Goal: Task Accomplishment & Management: Complete application form

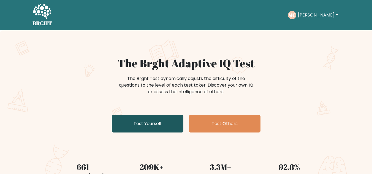
click at [176, 127] on link "Test Yourself" at bounding box center [148, 124] width 72 height 18
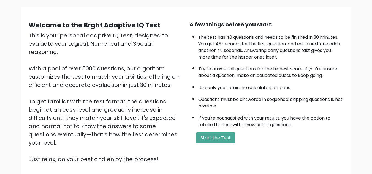
scroll to position [55, 0]
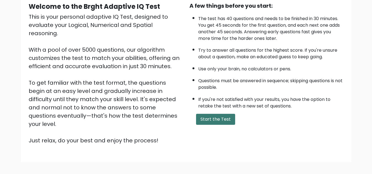
click at [214, 121] on button "Start the Test" at bounding box center [215, 119] width 39 height 11
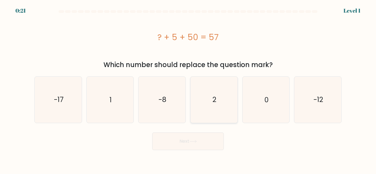
click at [196, 97] on icon "2" at bounding box center [214, 100] width 46 height 46
click at [188, 89] on input "d. 2" at bounding box center [188, 87] width 0 height 1
radio input "true"
click at [192, 140] on icon at bounding box center [193, 141] width 7 height 3
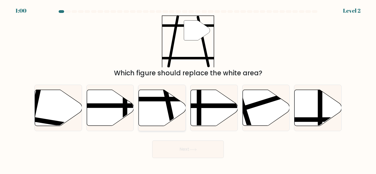
click at [160, 110] on icon at bounding box center [162, 108] width 47 height 36
click at [188, 89] on input "c." at bounding box center [188, 87] width 0 height 1
radio input "true"
click at [194, 153] on button "Next" at bounding box center [188, 150] width 72 height 18
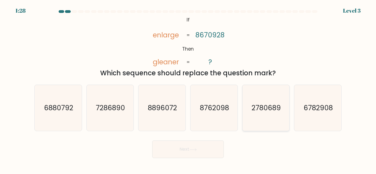
click at [260, 109] on text "2780689" at bounding box center [266, 108] width 29 height 10
click at [188, 89] on input "e. 2780689" at bounding box center [188, 87] width 0 height 1
radio input "true"
click at [192, 150] on icon at bounding box center [193, 150] width 7 height 2
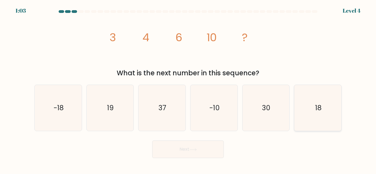
click at [312, 126] on icon "18" at bounding box center [318, 108] width 46 height 46
click at [188, 89] on input "f. 18" at bounding box center [188, 87] width 0 height 1
radio input "true"
click at [206, 145] on button "Next" at bounding box center [188, 150] width 72 height 18
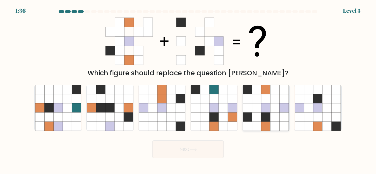
click at [266, 115] on icon at bounding box center [265, 117] width 9 height 9
click at [188, 89] on input "e." at bounding box center [188, 87] width 0 height 1
radio input "true"
click at [194, 154] on button "Next" at bounding box center [188, 150] width 72 height 18
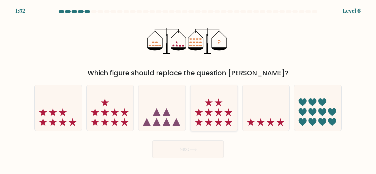
click at [205, 108] on icon at bounding box center [214, 108] width 47 height 39
click at [188, 89] on input "d." at bounding box center [188, 87] width 0 height 1
radio input "true"
click at [183, 161] on body "1:43 Level 6" at bounding box center [188, 87] width 376 height 174
click at [184, 154] on button "Next" at bounding box center [188, 150] width 72 height 18
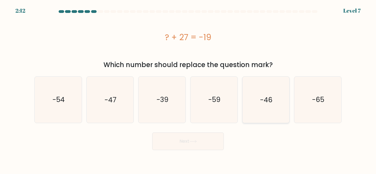
click at [261, 96] on text "-46" at bounding box center [266, 100] width 12 height 10
click at [188, 89] on input "e. -46" at bounding box center [188, 87] width 0 height 1
radio input "true"
click at [209, 140] on button "Next" at bounding box center [188, 142] width 72 height 18
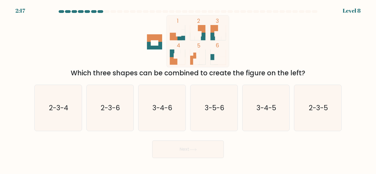
click at [174, 72] on div "Which three shapes can be combined to create the figure on the left?" at bounding box center [188, 73] width 301 height 10
click at [115, 104] on text "2-3-6" at bounding box center [110, 108] width 19 height 10
click at [188, 89] on input "b. 2-3-6" at bounding box center [188, 87] width 0 height 1
radio input "true"
click at [182, 156] on button "Next" at bounding box center [188, 150] width 72 height 18
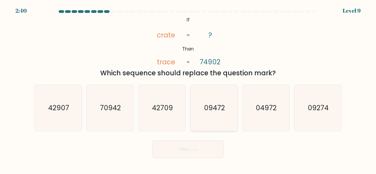
click at [218, 117] on icon "09472" at bounding box center [214, 108] width 46 height 46
click at [188, 89] on input "d. 09472" at bounding box center [188, 87] width 0 height 1
radio input "true"
click at [272, 124] on icon "04972" at bounding box center [266, 108] width 46 height 46
click at [188, 89] on input "e. 04972" at bounding box center [188, 87] width 0 height 1
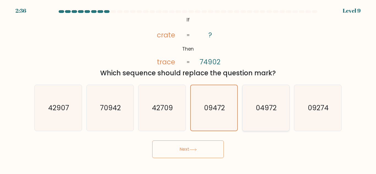
radio input "true"
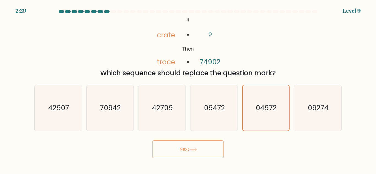
click at [204, 146] on button "Next" at bounding box center [188, 150] width 72 height 18
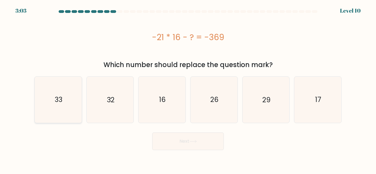
click at [56, 95] on icon "33" at bounding box center [58, 100] width 46 height 46
click at [188, 89] on input "a. 33" at bounding box center [188, 87] width 0 height 1
radio input "true"
click at [210, 141] on button "Next" at bounding box center [188, 142] width 72 height 18
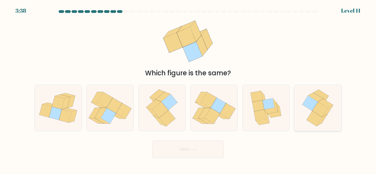
click at [309, 115] on icon at bounding box center [318, 108] width 38 height 46
click at [188, 89] on input "f." at bounding box center [188, 87] width 0 height 1
radio input "true"
click at [183, 145] on button "Next" at bounding box center [188, 150] width 72 height 18
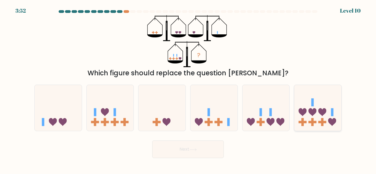
click at [314, 125] on icon at bounding box center [318, 108] width 47 height 39
click at [188, 89] on input "f." at bounding box center [188, 87] width 0 height 1
radio input "true"
click at [201, 141] on button "Next" at bounding box center [188, 150] width 72 height 18
click at [188, 151] on button "Next" at bounding box center [188, 150] width 72 height 18
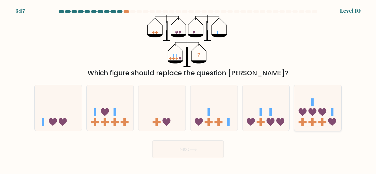
click at [327, 115] on icon at bounding box center [318, 108] width 47 height 39
click at [188, 89] on input "f." at bounding box center [188, 87] width 0 height 1
radio input "true"
click at [153, 154] on button "Next" at bounding box center [188, 150] width 72 height 18
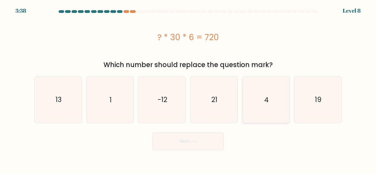
click at [272, 107] on icon "4" at bounding box center [266, 100] width 46 height 46
click at [188, 89] on input "e. 4" at bounding box center [188, 87] width 0 height 1
radio input "true"
click at [200, 144] on button "Next" at bounding box center [188, 142] width 72 height 18
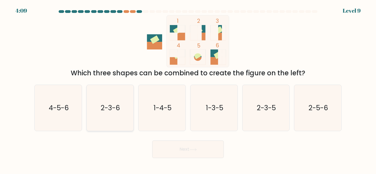
click at [115, 110] on text "2-3-6" at bounding box center [110, 108] width 19 height 10
click at [188, 89] on input "b. 2-3-6" at bounding box center [188, 87] width 0 height 1
radio input "true"
click at [180, 148] on button "Next" at bounding box center [188, 150] width 72 height 18
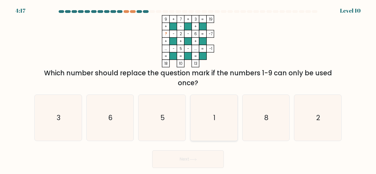
click at [224, 133] on icon "1" at bounding box center [214, 118] width 46 height 46
click at [188, 89] on input "d. 1" at bounding box center [188, 87] width 0 height 1
radio input "true"
click at [209, 148] on div "Next" at bounding box center [188, 158] width 314 height 20
click at [191, 162] on button "Next" at bounding box center [188, 160] width 72 height 18
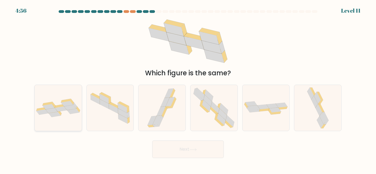
click at [64, 116] on icon at bounding box center [58, 108] width 47 height 18
click at [188, 89] on input "a." at bounding box center [188, 87] width 0 height 1
radio input "true"
click at [172, 145] on button "Next" at bounding box center [188, 150] width 72 height 18
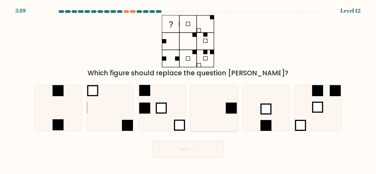
click at [220, 114] on icon at bounding box center [214, 108] width 46 height 46
click at [188, 89] on input "d." at bounding box center [188, 87] width 0 height 1
radio input "true"
click at [199, 147] on button "Next" at bounding box center [188, 150] width 72 height 18
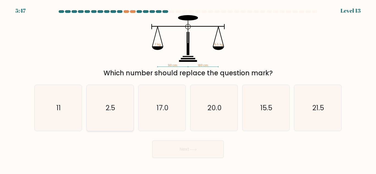
click at [114, 109] on text "2.5" at bounding box center [110, 108] width 9 height 10
click at [188, 89] on input "b. 2.5" at bounding box center [188, 87] width 0 height 1
radio input "true"
click at [190, 149] on button "Next" at bounding box center [188, 150] width 72 height 18
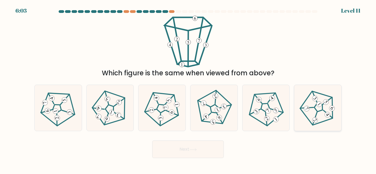
click at [329, 99] on icon at bounding box center [318, 108] width 37 height 37
click at [188, 89] on input "f." at bounding box center [188, 87] width 0 height 1
radio input "true"
click at [199, 144] on button "Next" at bounding box center [188, 150] width 72 height 18
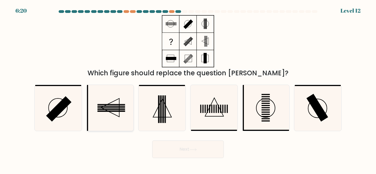
click at [127, 105] on icon at bounding box center [110, 108] width 46 height 46
click at [188, 89] on input "b." at bounding box center [188, 87] width 0 height 1
radio input "true"
click at [172, 153] on button "Next" at bounding box center [188, 150] width 72 height 18
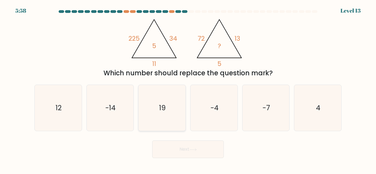
click at [162, 115] on icon "19" at bounding box center [162, 108] width 46 height 46
click at [188, 89] on input "c. 19" at bounding box center [188, 87] width 0 height 1
radio input "true"
click at [50, 91] on icon "12" at bounding box center [58, 108] width 46 height 46
click at [188, 89] on input "a. 12" at bounding box center [188, 87] width 0 height 1
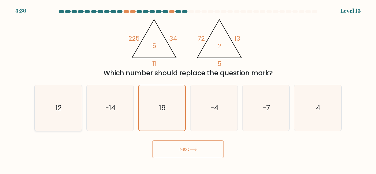
radio input "true"
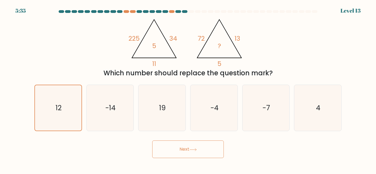
click at [210, 151] on button "Next" at bounding box center [188, 150] width 72 height 18
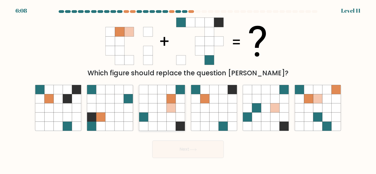
click at [161, 116] on icon at bounding box center [162, 117] width 9 height 9
click at [188, 89] on input "c." at bounding box center [188, 87] width 0 height 1
radio input "true"
click at [173, 149] on button "Next" at bounding box center [188, 150] width 72 height 18
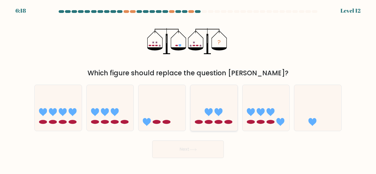
click at [209, 108] on icon at bounding box center [214, 108] width 47 height 39
click at [188, 89] on input "d." at bounding box center [188, 87] width 0 height 1
radio input "true"
click at [186, 149] on button "Next" at bounding box center [188, 150] width 72 height 18
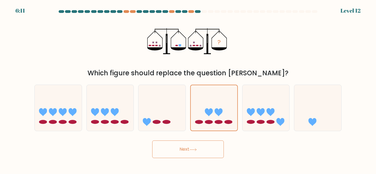
click at [186, 149] on button "Next" at bounding box center [188, 150] width 72 height 18
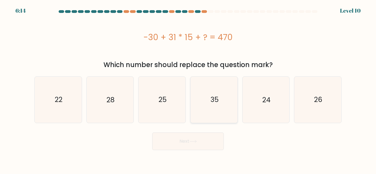
click at [203, 106] on icon "35" at bounding box center [214, 100] width 46 height 46
click at [188, 89] on input "d. 35" at bounding box center [188, 87] width 0 height 1
radio input "true"
click at [195, 140] on icon at bounding box center [193, 141] width 7 height 3
click at [193, 143] on icon at bounding box center [193, 141] width 7 height 3
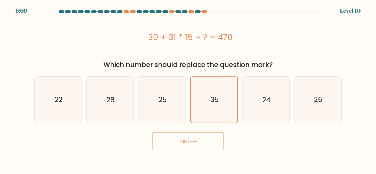
click at [193, 143] on icon at bounding box center [193, 141] width 7 height 3
click at [197, 106] on icon "35" at bounding box center [214, 100] width 46 height 46
click at [188, 89] on input "d. 35" at bounding box center [188, 87] width 0 height 1
radio input "true"
click at [198, 136] on button "Next" at bounding box center [188, 142] width 72 height 18
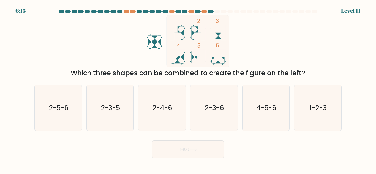
click at [349, 119] on form at bounding box center [188, 84] width 376 height 148
click at [329, 116] on icon "1-2-3" at bounding box center [318, 108] width 46 height 46
click at [188, 89] on input "f. 1-2-3" at bounding box center [188, 87] width 0 height 1
radio input "true"
click at [209, 139] on div "Next" at bounding box center [188, 148] width 314 height 20
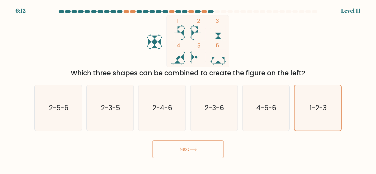
click at [204, 147] on button "Next" at bounding box center [188, 150] width 72 height 18
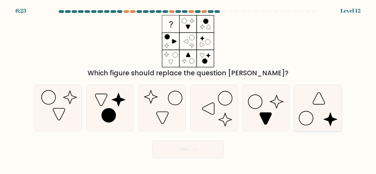
click at [299, 104] on icon at bounding box center [318, 108] width 46 height 46
click at [188, 89] on input "f." at bounding box center [188, 87] width 0 height 1
radio input "true"
click at [206, 146] on button "Next" at bounding box center [188, 150] width 72 height 18
click at [186, 136] on form at bounding box center [188, 84] width 376 height 148
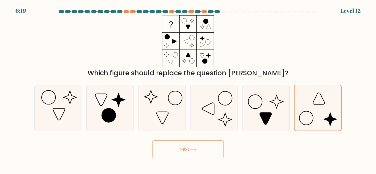
click at [186, 145] on button "Next" at bounding box center [188, 150] width 72 height 18
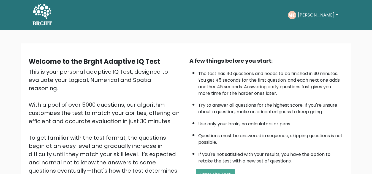
scroll to position [55, 0]
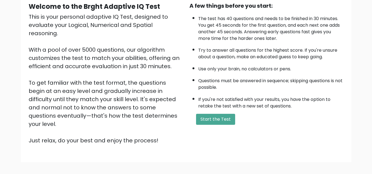
click at [210, 125] on div "A few things before you start: The test has 40 questions and needs to be finish…" at bounding box center [266, 73] width 161 height 143
click at [213, 116] on button "Start the Test" at bounding box center [215, 119] width 39 height 11
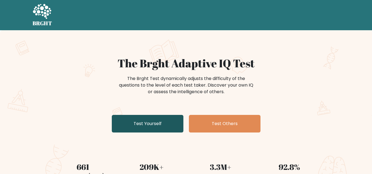
click at [166, 124] on link "Test Yourself" at bounding box center [148, 124] width 72 height 18
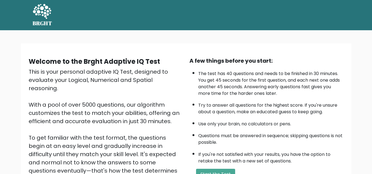
scroll to position [78, 0]
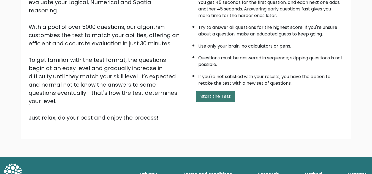
click at [225, 98] on button "Start the Test" at bounding box center [215, 96] width 39 height 11
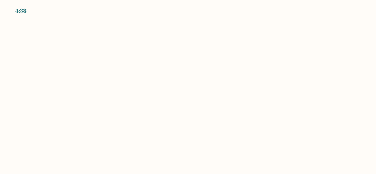
click at [70, 19] on body "4:38" at bounding box center [188, 87] width 376 height 174
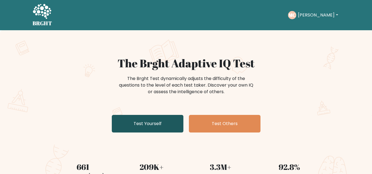
click at [151, 130] on link "Test Yourself" at bounding box center [148, 124] width 72 height 18
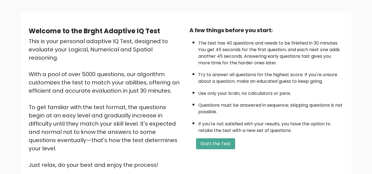
scroll to position [78, 0]
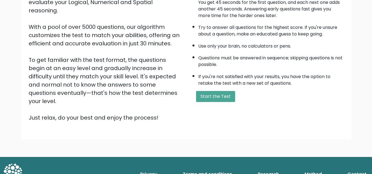
click at [220, 90] on div "A few things before you start: The test has 40 questions and needs to be finish…" at bounding box center [266, 50] width 161 height 143
click at [220, 97] on button "Start the Test" at bounding box center [215, 96] width 39 height 11
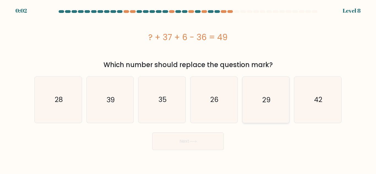
click at [299, 141] on div "Next" at bounding box center [188, 140] width 314 height 20
click at [224, 111] on icon "26" at bounding box center [214, 100] width 46 height 46
click at [188, 89] on input "d. 26" at bounding box center [188, 87] width 0 height 1
radio input "true"
click at [185, 137] on button "Next" at bounding box center [188, 142] width 72 height 18
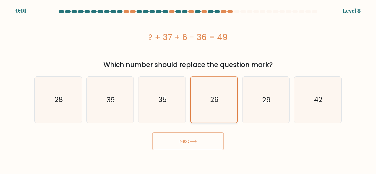
click at [196, 109] on icon "26" at bounding box center [213, 99] width 45 height 45
click at [188, 89] on input "d. 26" at bounding box center [188, 87] width 0 height 1
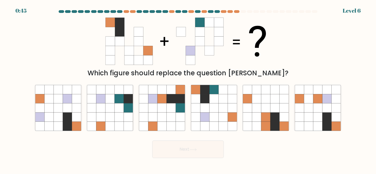
click at [172, 107] on icon at bounding box center [171, 108] width 9 height 9
click at [188, 89] on input "c." at bounding box center [188, 87] width 0 height 1
radio input "true"
click at [176, 149] on button "Next" at bounding box center [188, 150] width 72 height 18
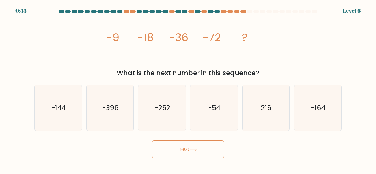
click at [177, 120] on icon "-252" at bounding box center [162, 108] width 46 height 46
click at [188, 89] on input "c. -252" at bounding box center [188, 87] width 0 height 1
radio input "true"
click at [181, 149] on button "Next" at bounding box center [188, 150] width 72 height 18
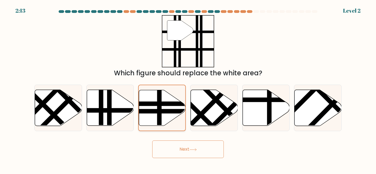
click at [183, 130] on div at bounding box center [162, 108] width 48 height 47
click at [188, 89] on input "c." at bounding box center [188, 87] width 0 height 1
click at [177, 145] on button "Next" at bounding box center [188, 150] width 72 height 18
click at [204, 112] on line at bounding box center [208, 108] width 49 height 50
click at [188, 89] on input "d." at bounding box center [188, 87] width 0 height 1
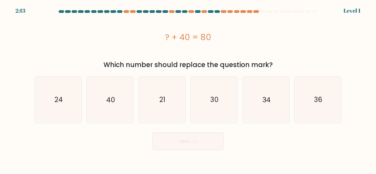
click at [201, 146] on button "Next" at bounding box center [188, 142] width 72 height 18
click at [172, 99] on icon "21" at bounding box center [162, 100] width 46 height 46
click at [188, 89] on input "c. 21" at bounding box center [188, 87] width 0 height 1
radio input "true"
click at [187, 150] on button "Next" at bounding box center [188, 142] width 72 height 18
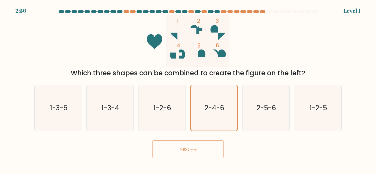
click at [191, 142] on button "Next" at bounding box center [188, 150] width 72 height 18
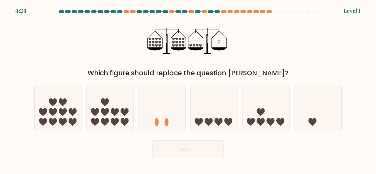
click at [176, 153] on button "Next" at bounding box center [188, 150] width 72 height 18
click at [168, 118] on icon at bounding box center [162, 108] width 47 height 39
click at [188, 89] on input "c." at bounding box center [188, 87] width 0 height 1
radio input "true"
click at [176, 151] on button "Next" at bounding box center [188, 150] width 72 height 18
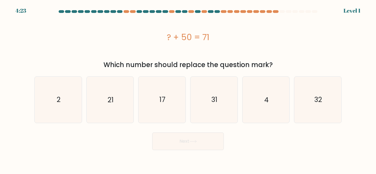
click at [191, 118] on icon "31" at bounding box center [214, 100] width 46 height 46
click at [188, 89] on input "d. 31" at bounding box center [188, 87] width 0 height 1
radio input "true"
click at [190, 142] on button "Next" at bounding box center [188, 142] width 72 height 18
click at [175, 103] on icon "17" at bounding box center [162, 100] width 46 height 46
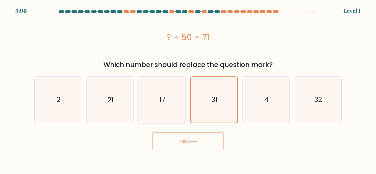
click at [188, 89] on input "c. 17" at bounding box center [188, 87] width 0 height 1
radio input "true"
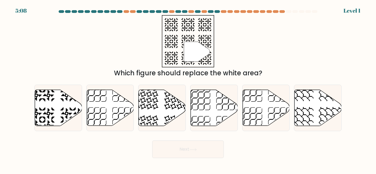
click at [182, 132] on form at bounding box center [188, 84] width 376 height 148
click at [164, 106] on icon at bounding box center [162, 108] width 47 height 36
click at [188, 89] on input "c." at bounding box center [188, 87] width 0 height 1
radio input "true"
click at [172, 139] on div "Next" at bounding box center [188, 148] width 314 height 20
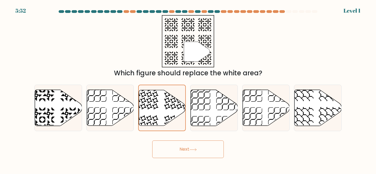
click at [180, 149] on button "Next" at bounding box center [188, 150] width 72 height 18
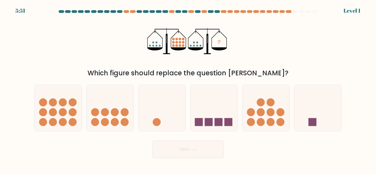
click at [205, 123] on icon at bounding box center [214, 108] width 47 height 39
click at [188, 89] on input "d." at bounding box center [188, 87] width 0 height 1
radio input "true"
click at [191, 145] on button "Next" at bounding box center [188, 150] width 72 height 18
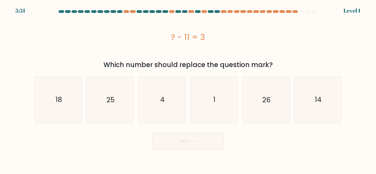
click at [165, 96] on text "4" at bounding box center [162, 100] width 4 height 10
click at [188, 89] on input "c. 4" at bounding box center [188, 87] width 0 height 1
radio input "true"
click at [179, 152] on body "7:20 Level 1 a." at bounding box center [188, 87] width 376 height 174
click at [207, 114] on icon "1" at bounding box center [214, 100] width 46 height 46
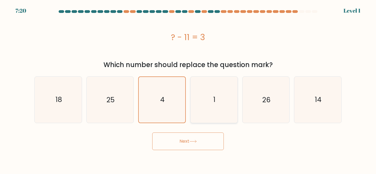
click at [188, 89] on input "d. 1" at bounding box center [188, 87] width 0 height 1
radio input "true"
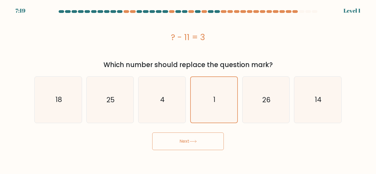
click at [199, 142] on button "Next" at bounding box center [188, 142] width 72 height 18
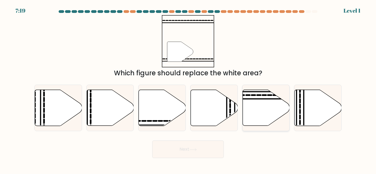
click at [263, 104] on icon at bounding box center [266, 108] width 47 height 36
click at [188, 89] on input "e." at bounding box center [188, 87] width 0 height 1
radio input "true"
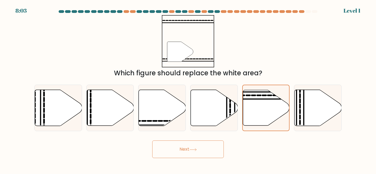
click at [186, 156] on button "Next" at bounding box center [188, 150] width 72 height 18
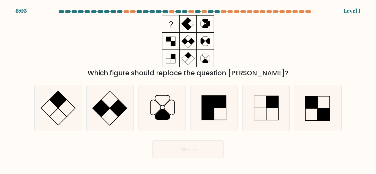
click at [123, 104] on rect at bounding box center [118, 108] width 17 height 17
click at [188, 89] on input "b." at bounding box center [188, 87] width 0 height 1
radio input "true"
click at [159, 147] on button "Next" at bounding box center [188, 150] width 72 height 18
click at [162, 111] on icon at bounding box center [162, 114] width 15 height 10
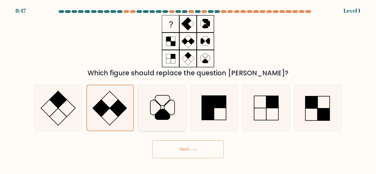
click at [188, 89] on input "c." at bounding box center [188, 87] width 0 height 1
radio input "true"
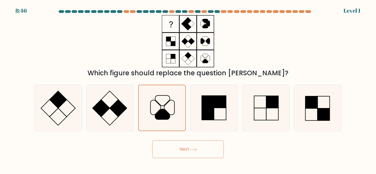
click at [176, 155] on button "Next" at bounding box center [188, 150] width 72 height 18
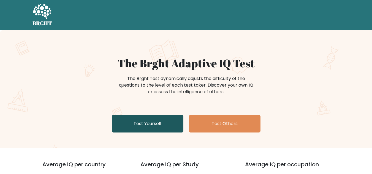
click at [155, 121] on link "Test Yourself" at bounding box center [148, 124] width 72 height 18
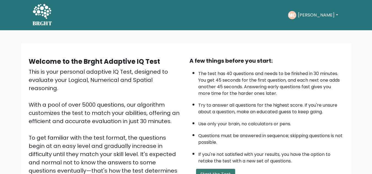
click at [221, 171] on button "Start the Test" at bounding box center [215, 174] width 39 height 11
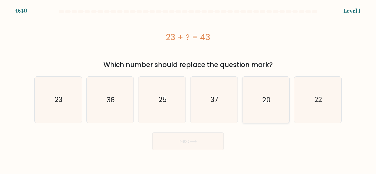
click at [255, 110] on icon "20" at bounding box center [266, 100] width 46 height 46
click at [188, 89] on input "e. 20" at bounding box center [188, 87] width 0 height 1
radio input "true"
click at [205, 137] on button "Next" at bounding box center [188, 142] width 72 height 18
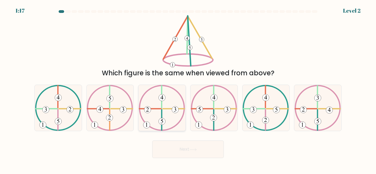
click at [171, 110] on icon at bounding box center [162, 108] width 47 height 46
click at [188, 89] on input "c." at bounding box center [188, 87] width 0 height 1
radio input "true"
click at [190, 154] on button "Next" at bounding box center [188, 150] width 72 height 18
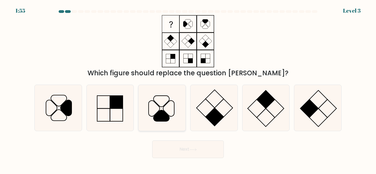
click at [163, 111] on icon at bounding box center [162, 115] width 16 height 11
click at [188, 89] on input "c." at bounding box center [188, 87] width 0 height 1
radio input "true"
click at [179, 141] on button "Next" at bounding box center [188, 150] width 72 height 18
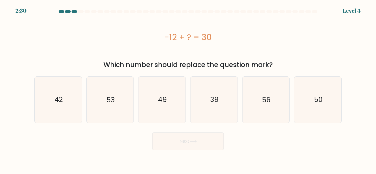
click at [83, 102] on div "a. 42" at bounding box center [58, 100] width 52 height 47
click at [79, 103] on icon "42" at bounding box center [58, 100] width 46 height 46
click at [188, 89] on input "a. 42" at bounding box center [188, 87] width 0 height 1
radio input "true"
click at [175, 141] on button "Next" at bounding box center [188, 142] width 72 height 18
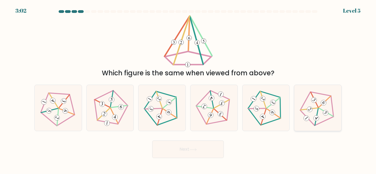
click at [318, 113] on 539 at bounding box center [316, 117] width 17 height 17
click at [188, 89] on input "f." at bounding box center [188, 87] width 0 height 1
radio input "true"
click at [195, 146] on button "Next" at bounding box center [188, 150] width 72 height 18
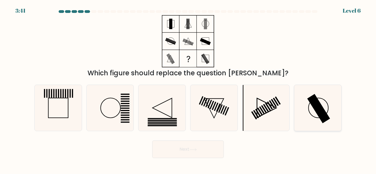
click at [312, 124] on icon at bounding box center [318, 108] width 46 height 46
click at [188, 89] on input "f." at bounding box center [188, 87] width 0 height 1
radio input "true"
click at [211, 146] on button "Next" at bounding box center [188, 150] width 72 height 18
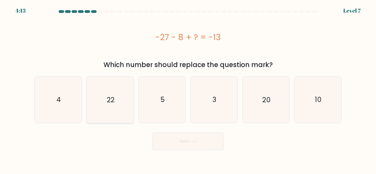
click at [112, 95] on text "22" at bounding box center [111, 100] width 8 height 10
click at [188, 89] on input "b. 22" at bounding box center [188, 87] width 0 height 1
radio input "true"
click at [196, 144] on button "Next" at bounding box center [188, 142] width 72 height 18
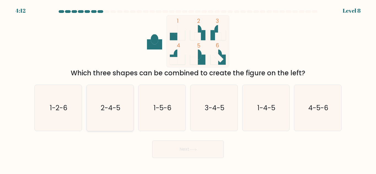
click at [126, 104] on icon "2-4-5" at bounding box center [110, 108] width 46 height 46
click at [188, 89] on input "b. 2-4-5" at bounding box center [188, 87] width 0 height 1
radio input "true"
click at [191, 153] on button "Next" at bounding box center [188, 150] width 72 height 18
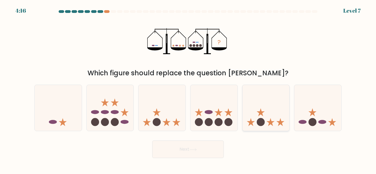
click at [269, 114] on icon at bounding box center [266, 108] width 47 height 39
click at [188, 89] on input "e." at bounding box center [188, 87] width 0 height 1
radio input "true"
click at [191, 152] on button "Next" at bounding box center [188, 150] width 72 height 18
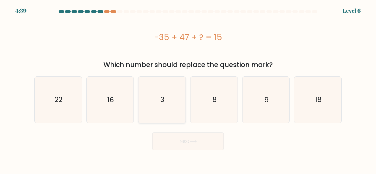
click at [161, 106] on icon "3" at bounding box center [162, 100] width 46 height 46
click at [188, 89] on input "c. 3" at bounding box center [188, 87] width 0 height 1
radio input "true"
click at [182, 142] on button "Next" at bounding box center [188, 142] width 72 height 18
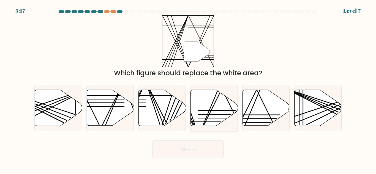
click at [217, 108] on icon at bounding box center [214, 108] width 47 height 36
click at [188, 89] on input "d." at bounding box center [188, 87] width 0 height 1
radio input "true"
click at [209, 143] on button "Next" at bounding box center [188, 150] width 72 height 18
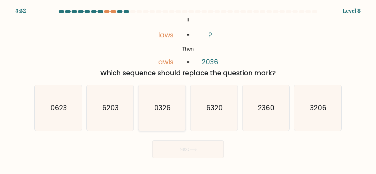
click at [169, 115] on icon "0326" at bounding box center [162, 108] width 46 height 46
click at [188, 89] on input "c. 0326" at bounding box center [188, 87] width 0 height 1
radio input "true"
click at [175, 143] on button "Next" at bounding box center [188, 150] width 72 height 18
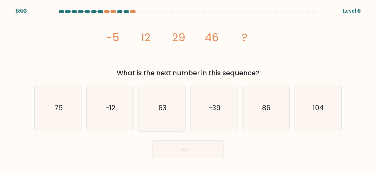
click at [174, 100] on icon "63" at bounding box center [162, 108] width 46 height 46
click at [188, 89] on input "c. 63" at bounding box center [188, 87] width 0 height 1
radio input "true"
click at [191, 156] on button "Next" at bounding box center [188, 150] width 72 height 18
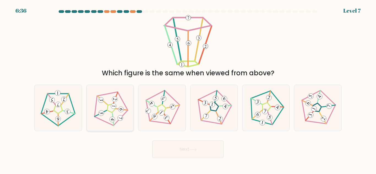
click at [101, 98] on 553 at bounding box center [101, 100] width 6 height 6
click at [188, 89] on input "b." at bounding box center [188, 87] width 0 height 1
radio input "true"
click at [170, 154] on button "Next" at bounding box center [188, 150] width 72 height 18
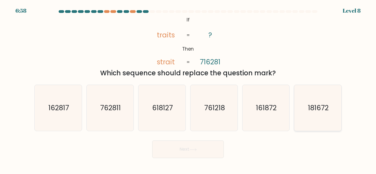
click at [320, 117] on icon "181672" at bounding box center [318, 108] width 46 height 46
click at [188, 89] on input "f. 181672" at bounding box center [188, 87] width 0 height 1
radio input "true"
click at [199, 153] on button "Next" at bounding box center [188, 150] width 72 height 18
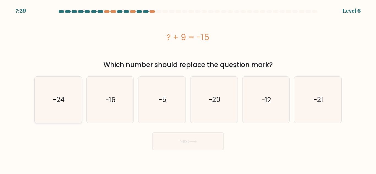
click at [69, 93] on icon "-24" at bounding box center [58, 100] width 46 height 46
click at [188, 89] on input "a. -24" at bounding box center [188, 87] width 0 height 1
radio input "true"
click at [177, 150] on button "Next" at bounding box center [188, 142] width 72 height 18
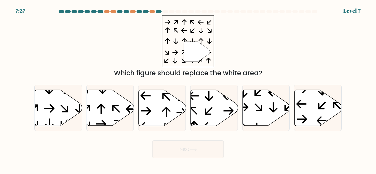
click at [180, 145] on button "Next" at bounding box center [188, 150] width 72 height 18
click at [94, 106] on icon at bounding box center [110, 108] width 47 height 36
click at [188, 89] on input "b." at bounding box center [188, 87] width 0 height 1
radio input "true"
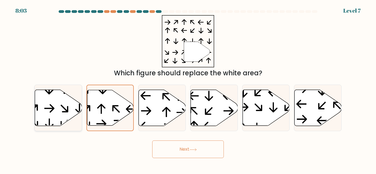
click at [56, 109] on icon at bounding box center [58, 108] width 47 height 36
click at [188, 89] on input "a." at bounding box center [188, 87] width 0 height 1
radio input "true"
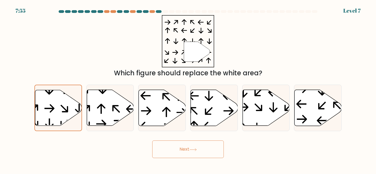
click at [174, 149] on button "Next" at bounding box center [188, 150] width 72 height 18
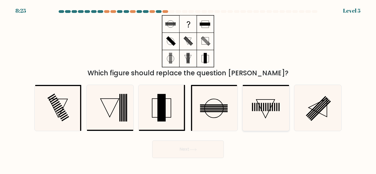
click at [264, 107] on rect at bounding box center [263, 107] width 1 height 8
click at [188, 89] on input "e." at bounding box center [188, 87] width 0 height 1
radio input "true"
click at [201, 158] on button "Next" at bounding box center [188, 150] width 72 height 18
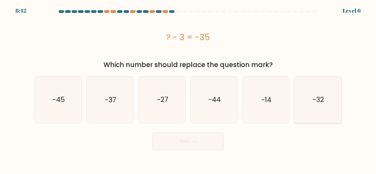
click at [321, 100] on text "-32" at bounding box center [318, 100] width 11 height 10
click at [188, 89] on input "f. -32" at bounding box center [188, 87] width 0 height 1
radio input "true"
click at [200, 141] on button "Next" at bounding box center [188, 142] width 72 height 18
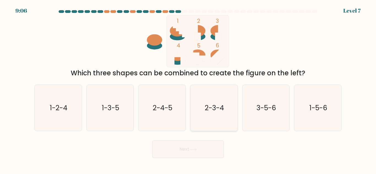
click at [220, 99] on icon "2-3-4" at bounding box center [214, 108] width 46 height 46
click at [188, 89] on input "d. 2-3-4" at bounding box center [188, 87] width 0 height 1
radio input "true"
click at [209, 151] on button "Next" at bounding box center [188, 150] width 72 height 18
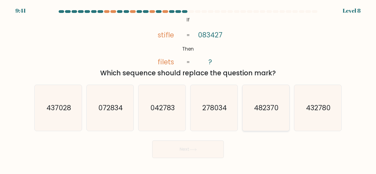
click at [268, 105] on text "482370" at bounding box center [266, 108] width 25 height 10
click at [188, 89] on input "e. 482370" at bounding box center [188, 87] width 0 height 1
radio input "true"
click at [322, 120] on icon "432780" at bounding box center [318, 108] width 46 height 46
click at [188, 89] on input "f. 432780" at bounding box center [188, 87] width 0 height 1
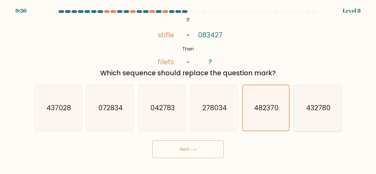
radio input "true"
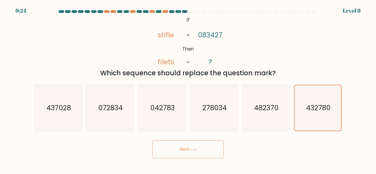
click at [194, 146] on button "Next" at bounding box center [188, 150] width 72 height 18
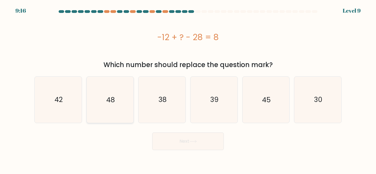
click at [115, 104] on icon "48" at bounding box center [110, 100] width 46 height 46
click at [188, 89] on input "b. 48" at bounding box center [188, 87] width 0 height 1
radio input "true"
click at [199, 145] on button "Next" at bounding box center [188, 142] width 72 height 18
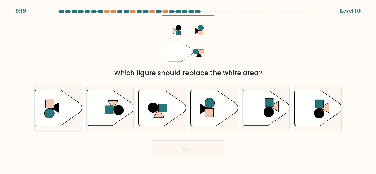
click at [48, 112] on circle at bounding box center [49, 114] width 10 height 10
click at [188, 89] on input "a." at bounding box center [188, 87] width 0 height 1
radio input "true"
click at [183, 146] on button "Next" at bounding box center [188, 150] width 72 height 18
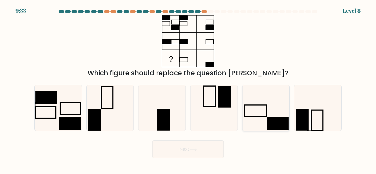
click at [261, 120] on icon at bounding box center [266, 108] width 46 height 46
click at [188, 89] on input "e." at bounding box center [188, 87] width 0 height 1
radio input "true"
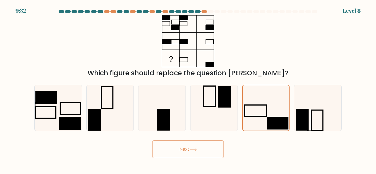
click at [200, 143] on button "Next" at bounding box center [188, 150] width 72 height 18
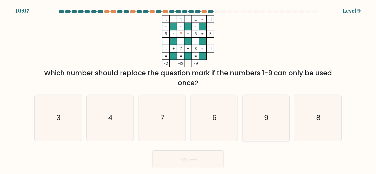
click at [255, 115] on icon "9" at bounding box center [266, 118] width 46 height 46
click at [188, 89] on input "e. 9" at bounding box center [188, 87] width 0 height 1
radio input "true"
click at [203, 161] on button "Next" at bounding box center [188, 160] width 72 height 18
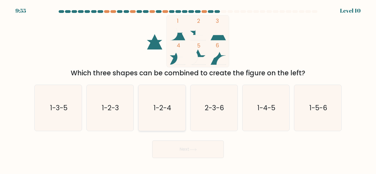
click at [170, 105] on text "1-2-4" at bounding box center [163, 108] width 18 height 10
click at [188, 89] on input "c. 1-2-4" at bounding box center [188, 87] width 0 height 1
radio input "true"
click at [175, 149] on button "Next" at bounding box center [188, 150] width 72 height 18
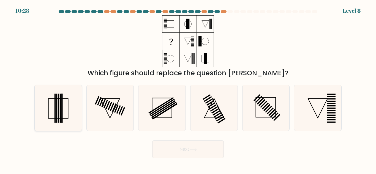
click at [62, 110] on rect at bounding box center [61, 108] width 1 height 29
click at [188, 89] on input "a." at bounding box center [188, 87] width 0 height 1
radio input "true"
click at [170, 143] on button "Next" at bounding box center [188, 150] width 72 height 18
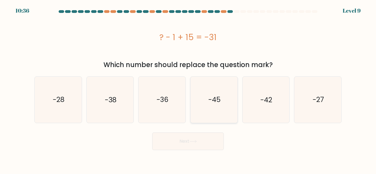
click at [221, 115] on icon "-45" at bounding box center [214, 100] width 46 height 46
click at [188, 89] on input "d. -45" at bounding box center [188, 87] width 0 height 1
radio input "true"
click at [209, 141] on button "Next" at bounding box center [188, 142] width 72 height 18
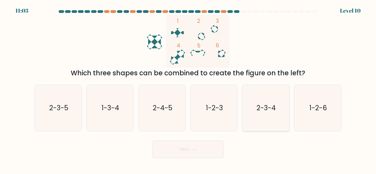
click at [252, 93] on icon "2-3-4" at bounding box center [266, 108] width 46 height 46
click at [188, 89] on input "e. 2-3-4" at bounding box center [188, 87] width 0 height 1
radio input "true"
click at [203, 146] on button "Next" at bounding box center [188, 150] width 72 height 18
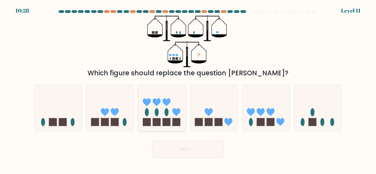
click at [165, 111] on ellipse at bounding box center [167, 113] width 4 height 8
click at [188, 89] on input "c." at bounding box center [188, 87] width 0 height 1
radio input "true"
click at [177, 156] on button "Next" at bounding box center [188, 150] width 72 height 18
click at [207, 146] on button "Next" at bounding box center [188, 150] width 72 height 18
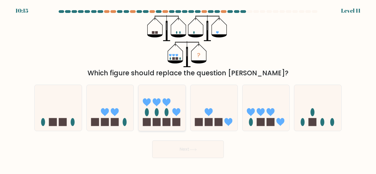
click at [161, 114] on icon at bounding box center [162, 108] width 47 height 39
click at [188, 89] on input "c." at bounding box center [188, 87] width 0 height 1
radio input "true"
click at [179, 155] on button "Next" at bounding box center [188, 150] width 72 height 18
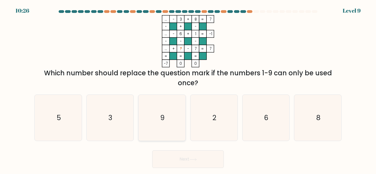
click at [163, 110] on icon "9" at bounding box center [162, 118] width 46 height 46
click at [188, 89] on input "c. 9" at bounding box center [188, 87] width 0 height 1
radio input "true"
click at [182, 164] on button "Next" at bounding box center [188, 160] width 72 height 18
click at [197, 159] on icon at bounding box center [193, 159] width 7 height 3
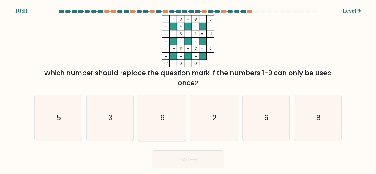
click at [170, 125] on icon "9" at bounding box center [162, 118] width 46 height 46
click at [188, 89] on input "c. 9" at bounding box center [188, 87] width 0 height 1
radio input "true"
click at [181, 158] on button "Next" at bounding box center [188, 160] width 72 height 18
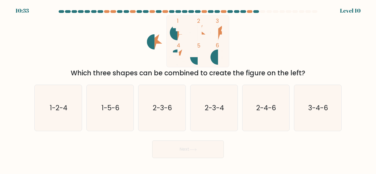
click at [212, 60] on icon at bounding box center [215, 57] width 8 height 15
click at [160, 102] on icon "2-3-6" at bounding box center [162, 108] width 46 height 46
click at [188, 89] on input "c. 2-3-6" at bounding box center [188, 87] width 0 height 1
radio input "true"
click at [166, 143] on button "Next" at bounding box center [188, 150] width 72 height 18
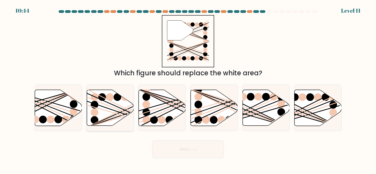
click at [110, 108] on icon at bounding box center [110, 108] width 47 height 36
click at [188, 89] on input "b." at bounding box center [188, 87] width 0 height 1
radio input "true"
click at [180, 147] on button "Next" at bounding box center [188, 150] width 72 height 18
click at [113, 115] on icon at bounding box center [110, 108] width 47 height 36
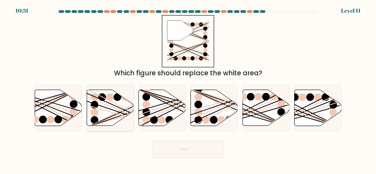
click at [188, 89] on input "b." at bounding box center [188, 87] width 0 height 1
radio input "true"
click at [193, 152] on button "Next" at bounding box center [188, 150] width 72 height 18
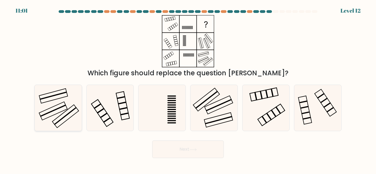
click at [63, 105] on icon at bounding box center [58, 108] width 46 height 46
click at [188, 89] on input "a." at bounding box center [188, 87] width 0 height 1
radio input "true"
click at [210, 109] on icon at bounding box center [214, 108] width 46 height 46
click at [188, 89] on input "d." at bounding box center [188, 87] width 0 height 1
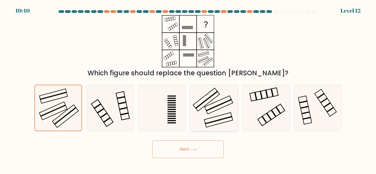
radio input "true"
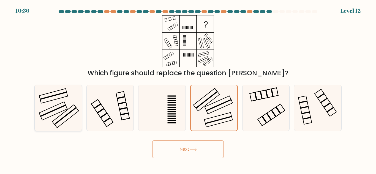
click at [70, 107] on icon at bounding box center [58, 108] width 46 height 46
click at [188, 89] on input "a." at bounding box center [188, 87] width 0 height 1
radio input "true"
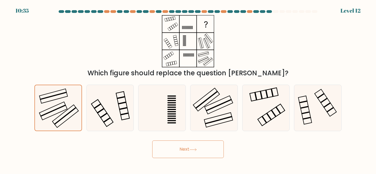
click at [170, 147] on button "Next" at bounding box center [188, 150] width 72 height 18
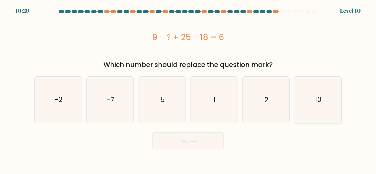
click at [335, 103] on icon "10" at bounding box center [318, 100] width 46 height 46
click at [188, 89] on input "f. 10" at bounding box center [188, 87] width 0 height 1
radio input "true"
click at [182, 137] on button "Next" at bounding box center [188, 142] width 72 height 18
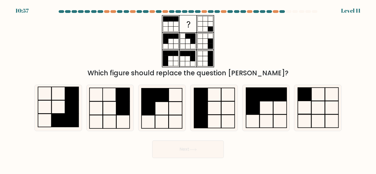
click at [258, 61] on div "Which figure should replace the question [PERSON_NAME]?" at bounding box center [188, 46] width 314 height 63
click at [167, 111] on icon at bounding box center [162, 108] width 46 height 46
click at [188, 89] on input "c." at bounding box center [188, 87] width 0 height 1
radio input "true"
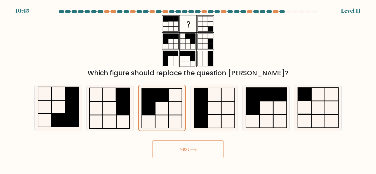
click at [203, 148] on button "Next" at bounding box center [188, 150] width 72 height 18
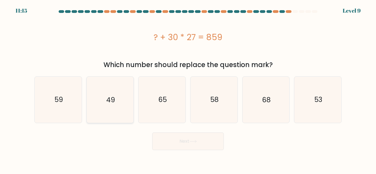
click at [125, 115] on icon "49" at bounding box center [110, 100] width 46 height 46
click at [188, 89] on input "b. 49" at bounding box center [188, 87] width 0 height 1
radio input "true"
click at [181, 138] on button "Next" at bounding box center [188, 142] width 72 height 18
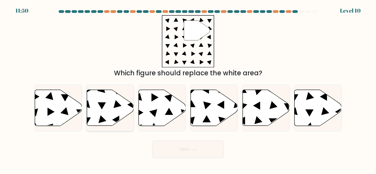
click at [104, 109] on icon at bounding box center [110, 108] width 47 height 36
click at [188, 89] on input "b." at bounding box center [188, 87] width 0 height 1
radio input "true"
click at [221, 108] on icon at bounding box center [214, 108] width 47 height 36
click at [188, 89] on input "d." at bounding box center [188, 87] width 0 height 1
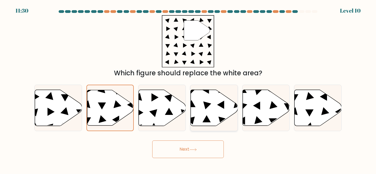
radio input "true"
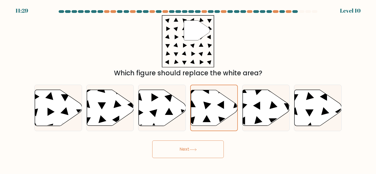
click at [202, 150] on button "Next" at bounding box center [188, 150] width 72 height 18
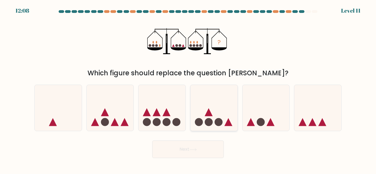
click at [227, 117] on icon at bounding box center [214, 108] width 47 height 39
click at [188, 89] on input "d." at bounding box center [188, 87] width 0 height 1
radio input "true"
click at [192, 151] on icon at bounding box center [193, 150] width 7 height 3
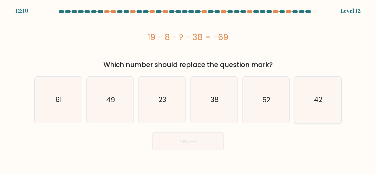
click at [325, 112] on icon "42" at bounding box center [318, 100] width 46 height 46
click at [188, 89] on input "f. 42" at bounding box center [188, 87] width 0 height 1
radio input "true"
click at [168, 150] on body "12:10 Level 12" at bounding box center [188, 87] width 376 height 174
click at [173, 147] on button "Next" at bounding box center [188, 142] width 72 height 18
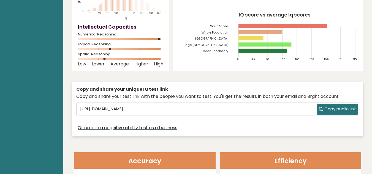
scroll to position [83, 0]
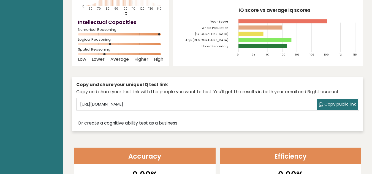
click at [328, 105] on span "Copy public link" at bounding box center [340, 104] width 31 height 6
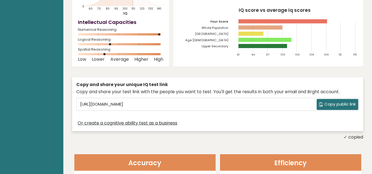
click at [328, 105] on span "Copy public link" at bounding box center [340, 104] width 31 height 6
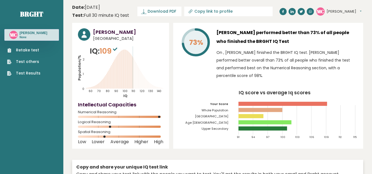
scroll to position [110, 0]
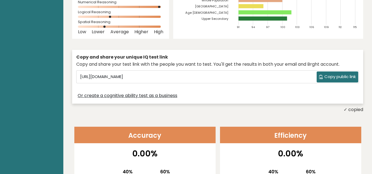
click at [189, 57] on div "Copy and share your unique IQ test link" at bounding box center [217, 57] width 283 height 7
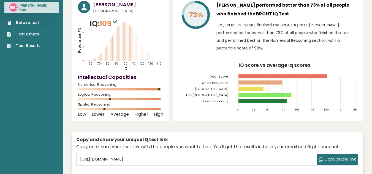
scroll to position [0, 0]
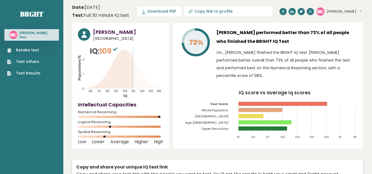
click at [203, 10] on input "Copy link to profile" at bounding box center [232, 11] width 75 height 4
type input "https://brght.org/profile/mary-grace-capiyoc/?utm_source=share&utm_medium=copy&…"
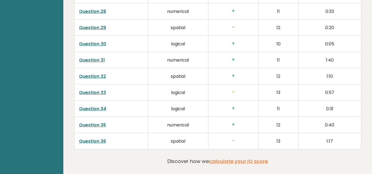
scroll to position [1417, 0]
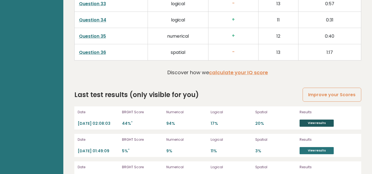
click at [317, 120] on link "View results" at bounding box center [317, 123] width 34 height 7
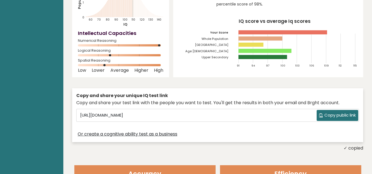
scroll to position [110, 0]
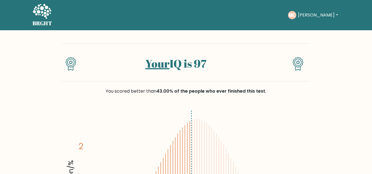
click at [328, 17] on button "[PERSON_NAME]" at bounding box center [317, 15] width 43 height 7
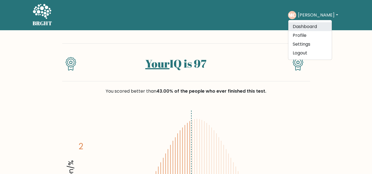
click at [316, 25] on link "Dashboard" at bounding box center [310, 26] width 44 height 9
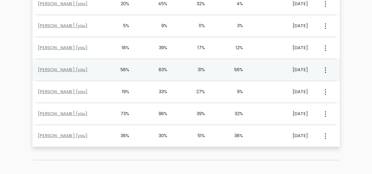
scroll to position [218, 0]
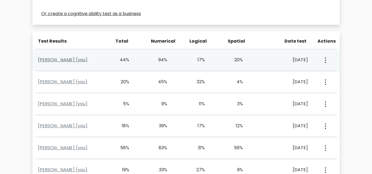
click at [82, 61] on link "Mary Grace Capiyoc (you)" at bounding box center [63, 60] width 50 height 6
